Goal: Task Accomplishment & Management: Manage account settings

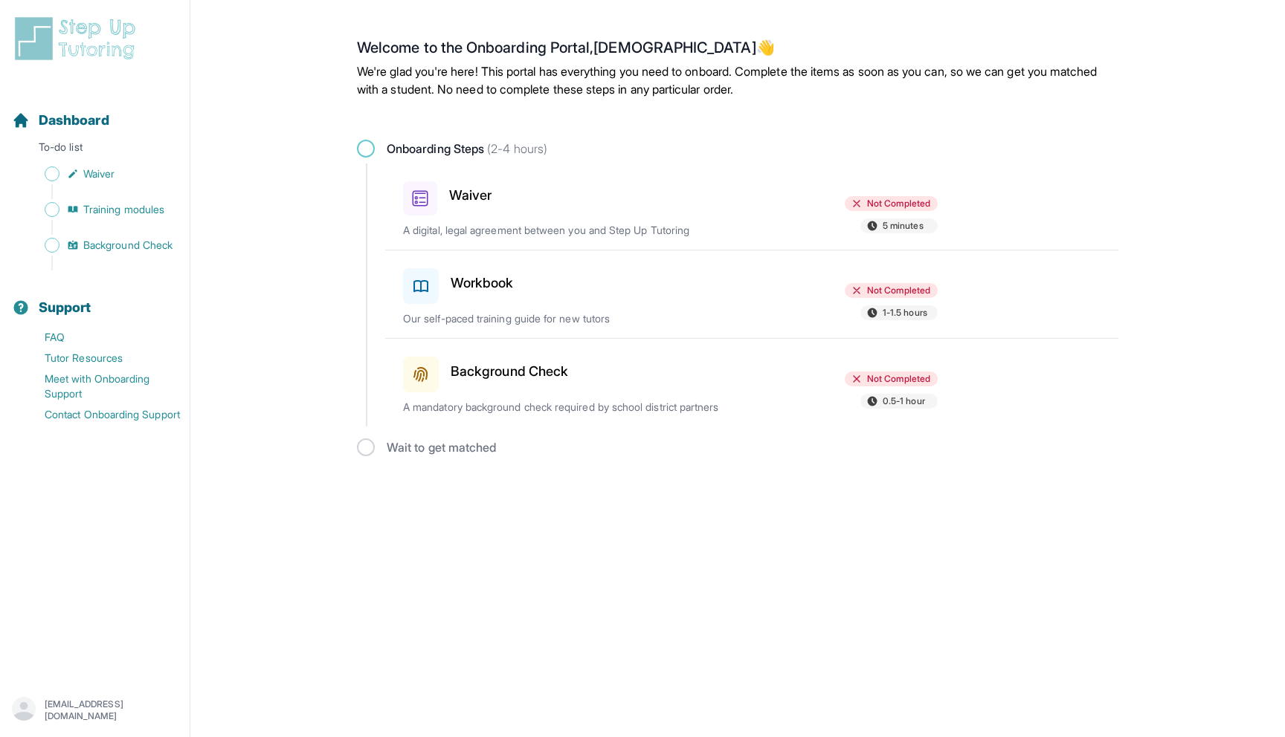
click at [693, 201] on div at bounding box center [670, 195] width 173 height 40
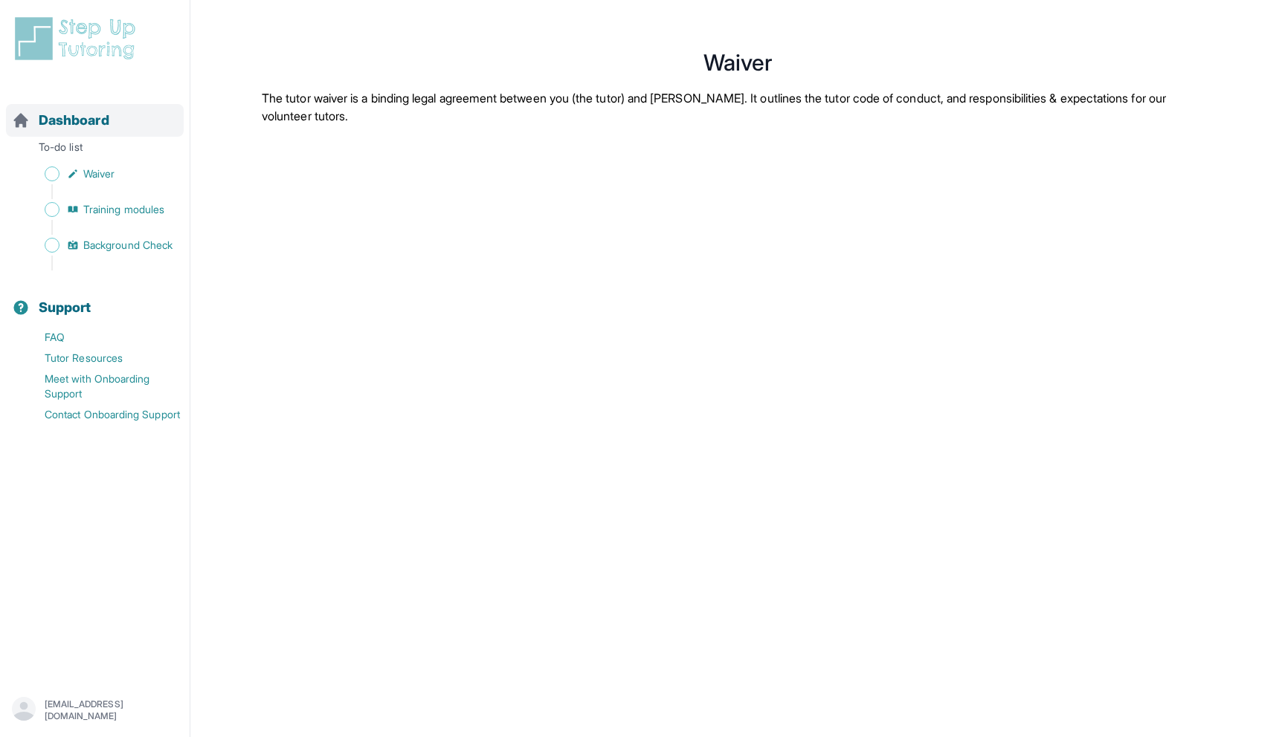
click at [81, 109] on div "Dashboard" at bounding box center [95, 120] width 178 height 33
click at [80, 149] on p "To-do list" at bounding box center [95, 150] width 178 height 21
click at [29, 117] on icon "Sidebar" at bounding box center [21, 121] width 18 height 18
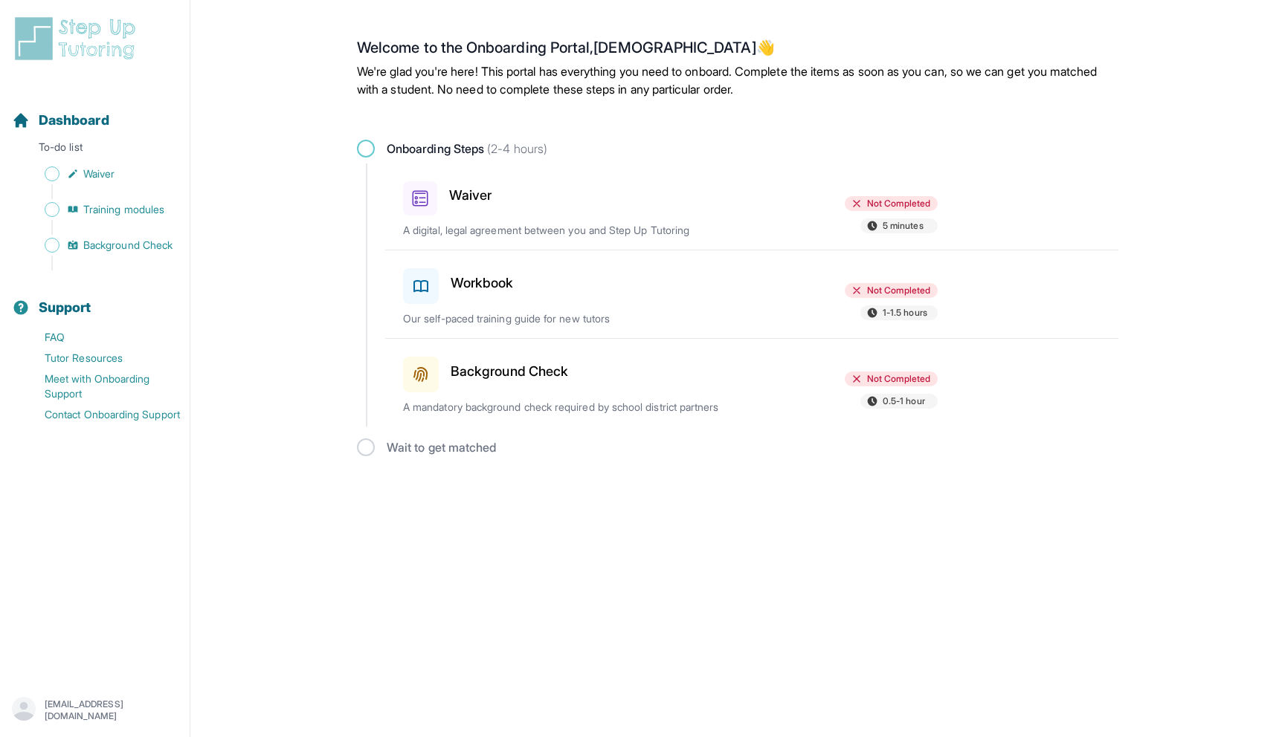
click at [775, 212] on div "Not Completed 5 minutes" at bounding box center [850, 216] width 173 height 40
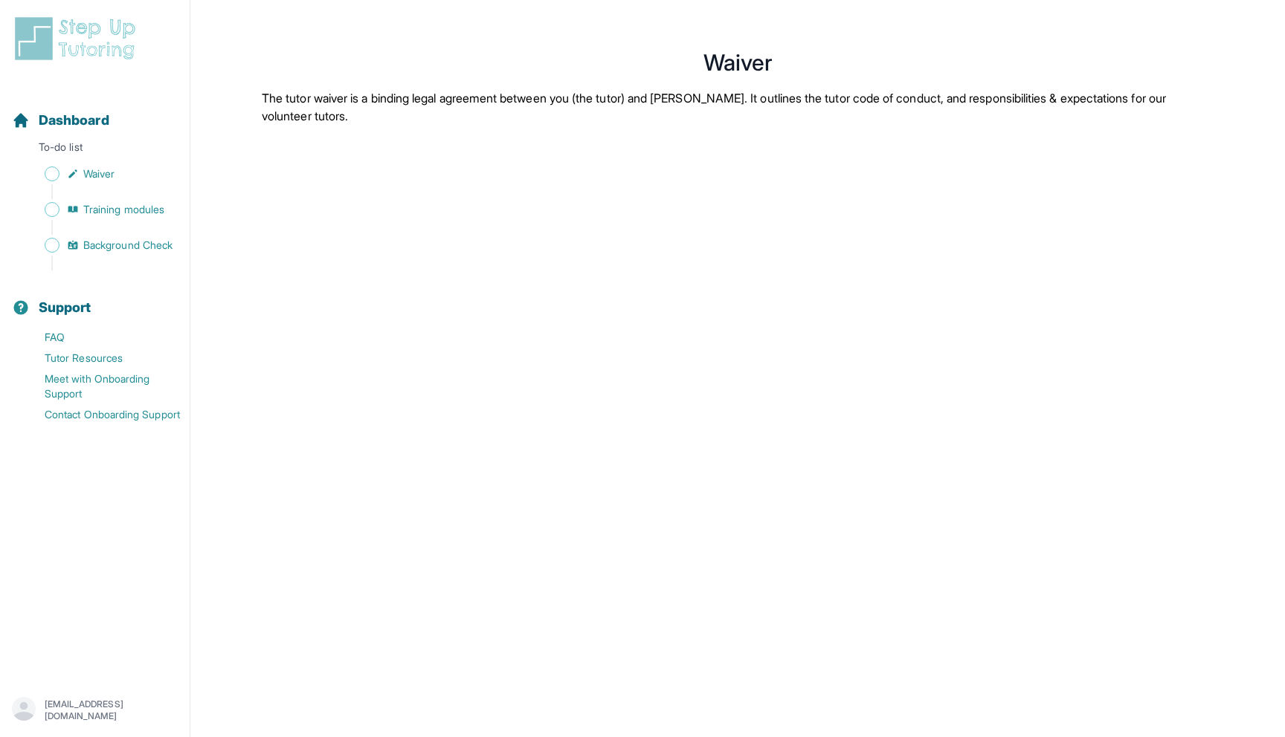
click at [94, 703] on p "[EMAIL_ADDRESS][DOMAIN_NAME]" at bounding box center [111, 711] width 133 height 24
click at [85, 706] on p "[EMAIL_ADDRESS][DOMAIN_NAME]" at bounding box center [111, 711] width 133 height 24
click at [49, 146] on p "To-do list" at bounding box center [95, 150] width 178 height 21
click at [36, 126] on link "Dashboard" at bounding box center [60, 120] width 97 height 21
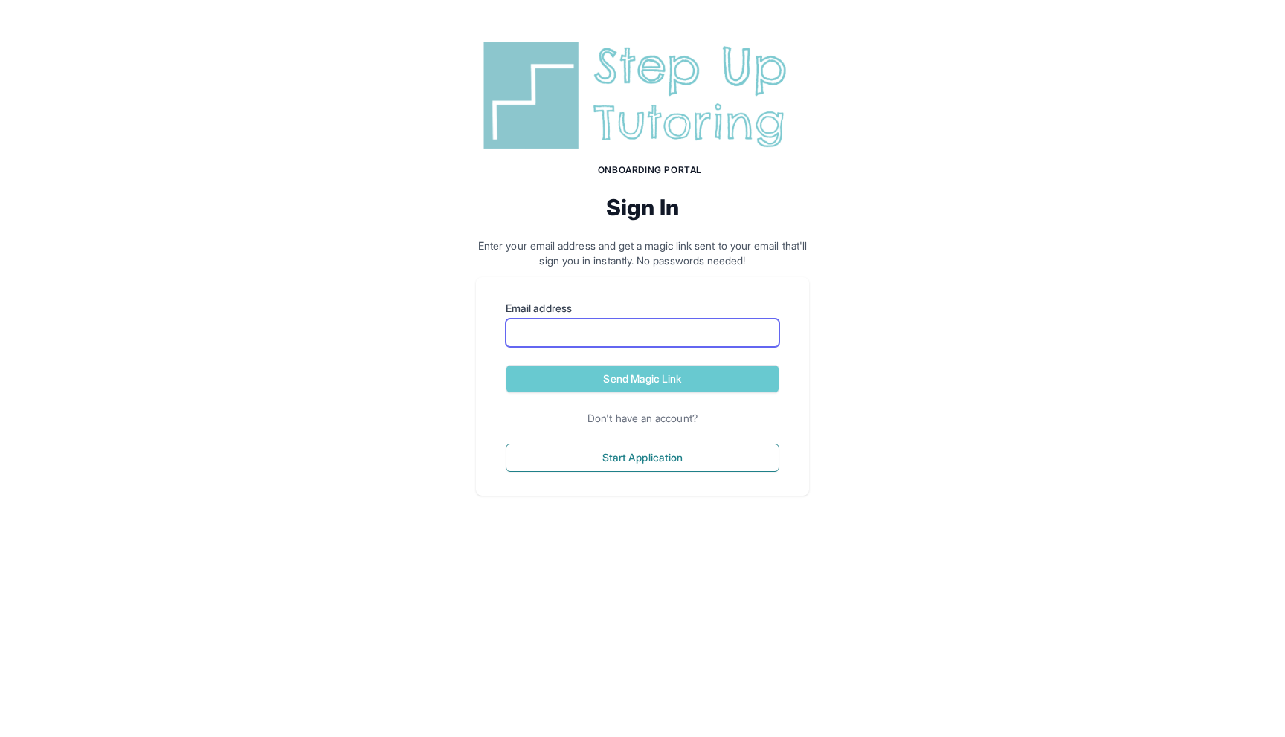
click at [621, 325] on input "Email address" at bounding box center [643, 333] width 274 height 28
type input "**********"
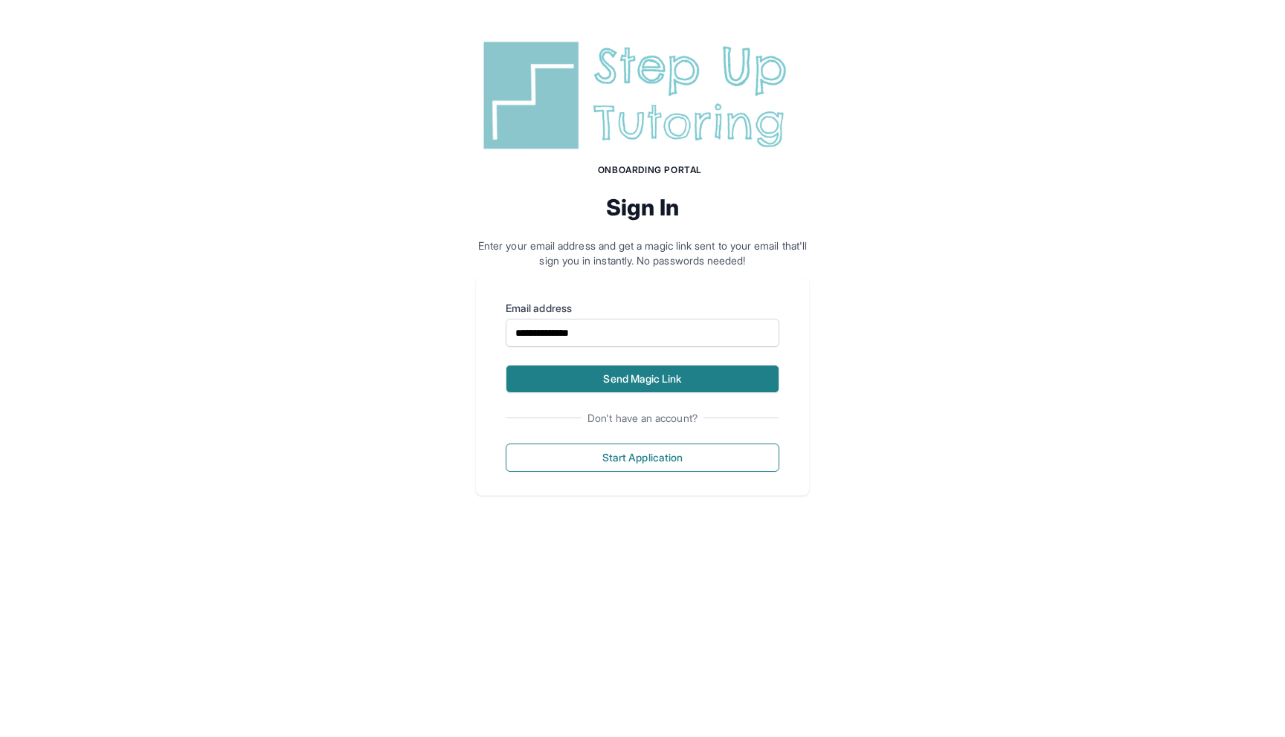
click at [714, 388] on button "Send Magic Link" at bounding box center [643, 379] width 274 height 28
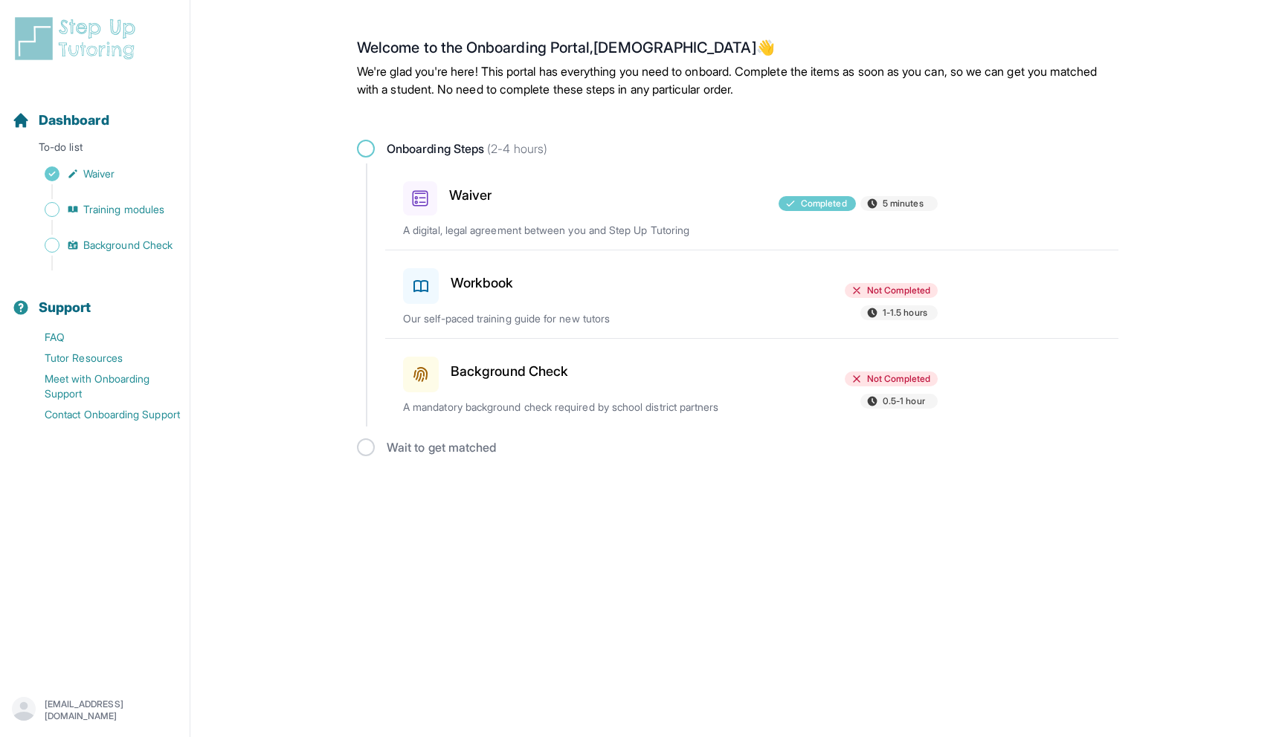
click at [85, 704] on p "[EMAIL_ADDRESS][DOMAIN_NAME]" at bounding box center [111, 711] width 133 height 24
click at [82, 677] on link "Sign Out" at bounding box center [95, 675] width 161 height 27
